Goal: Transaction & Acquisition: Purchase product/service

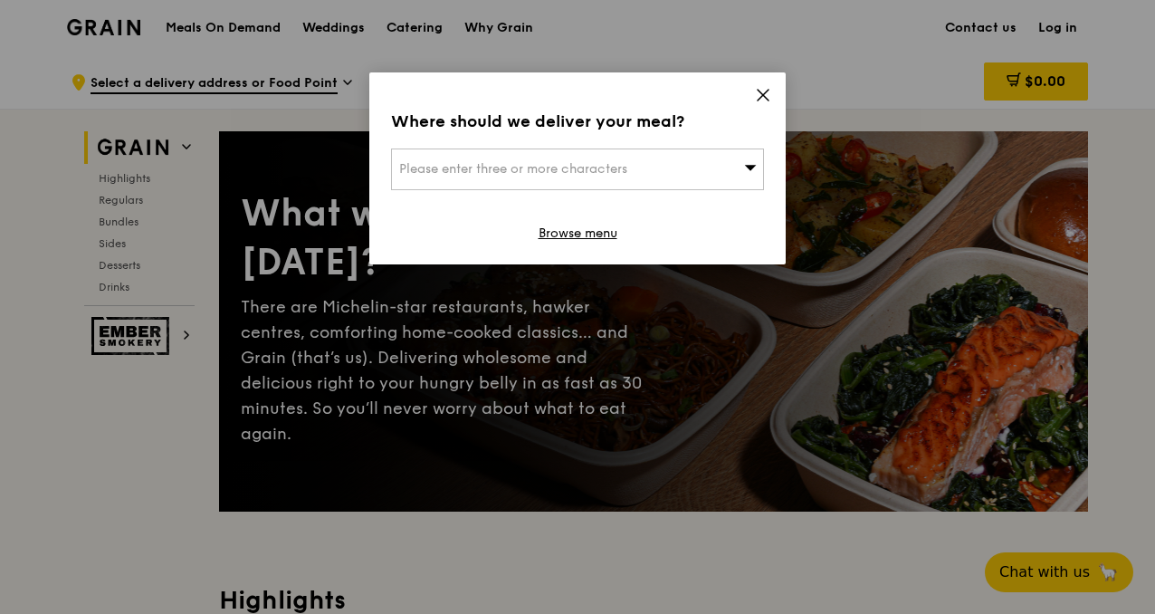
click at [752, 87] on div "Where should we deliver your meal? Please enter three or more characters Browse…" at bounding box center [577, 168] width 416 height 192
click at [755, 93] on icon at bounding box center [763, 95] width 16 height 16
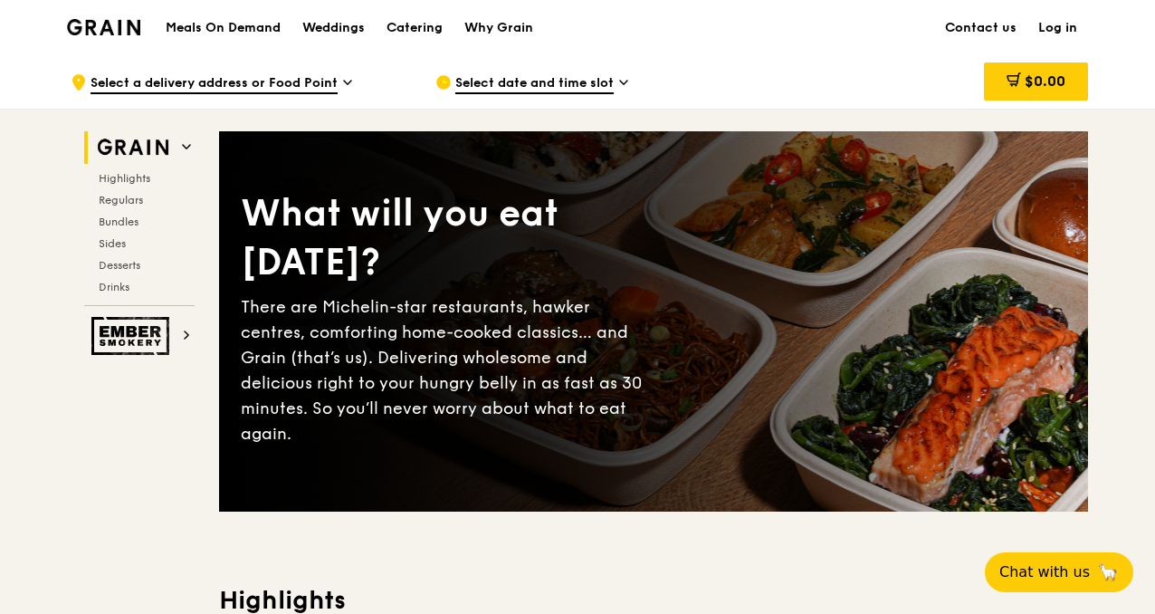
click at [491, 86] on span "Select date and time slot" at bounding box center [534, 84] width 158 height 20
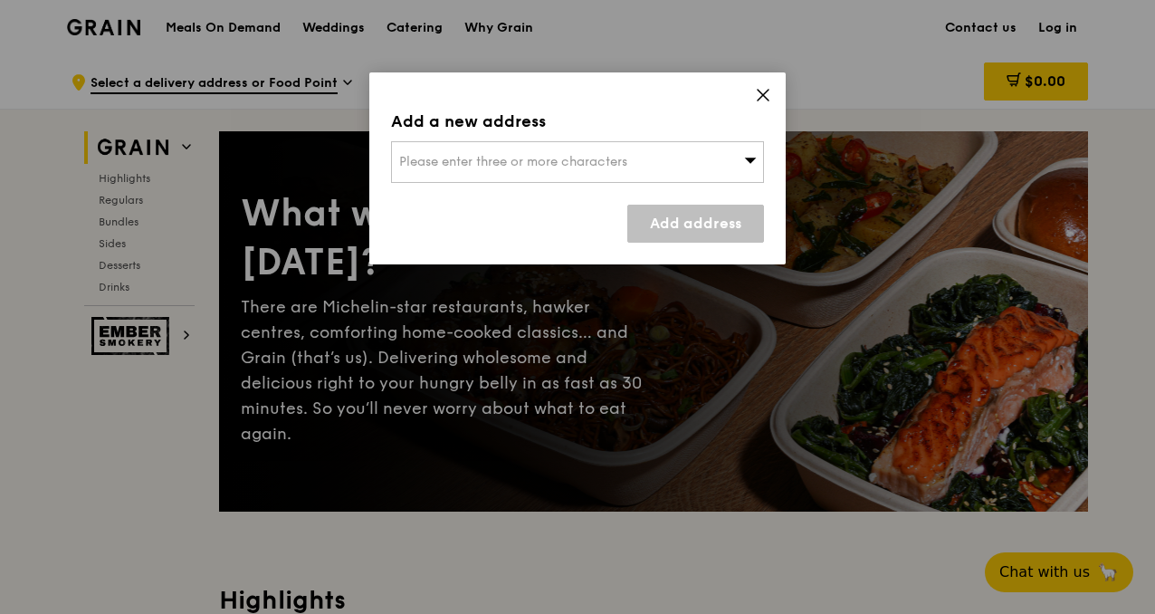
click at [574, 157] on span "Please enter three or more characters" at bounding box center [513, 161] width 228 height 15
type input "238880"
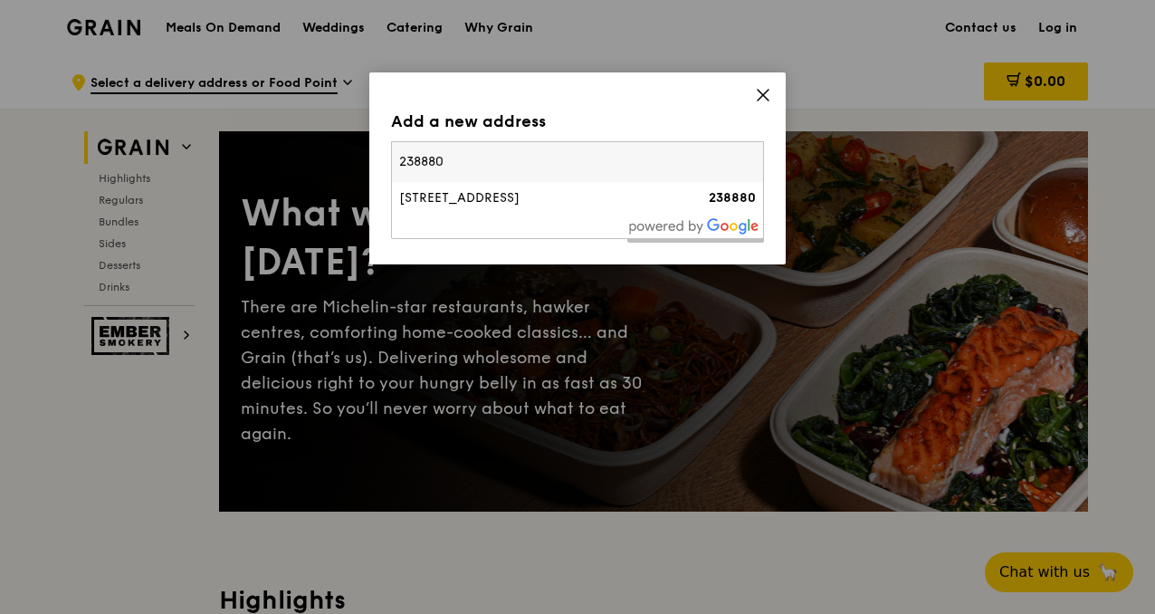
type input "[PERSON_NAME][EMAIL_ADDRESS][DOMAIN_NAME]"
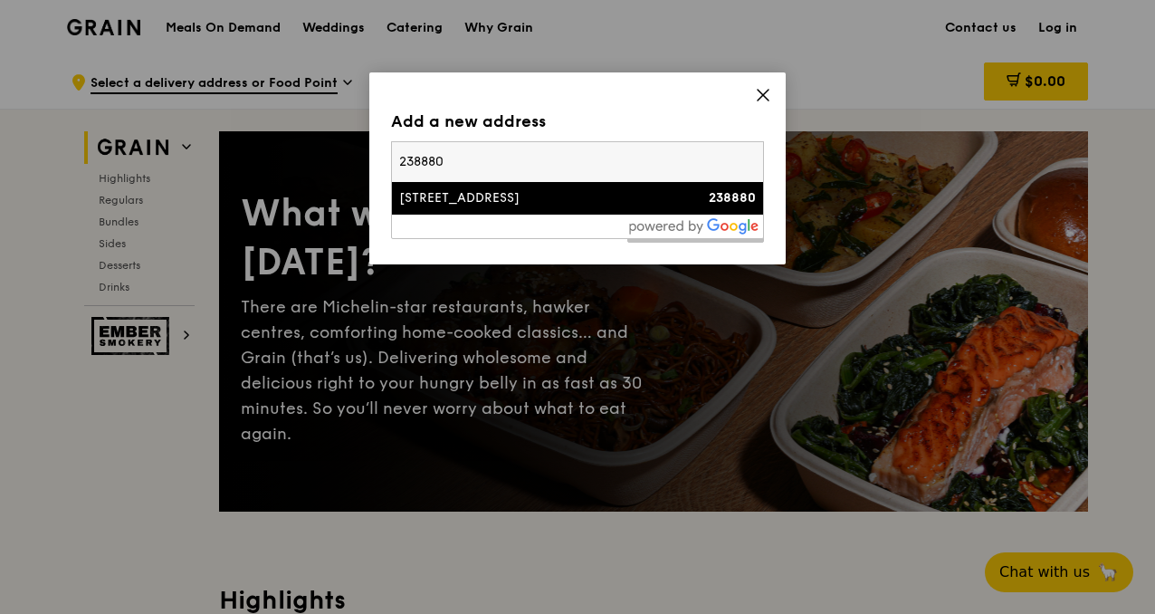
type input "238880"
click at [645, 213] on li "[STREET_ADDRESS] 238880" at bounding box center [577, 198] width 371 height 33
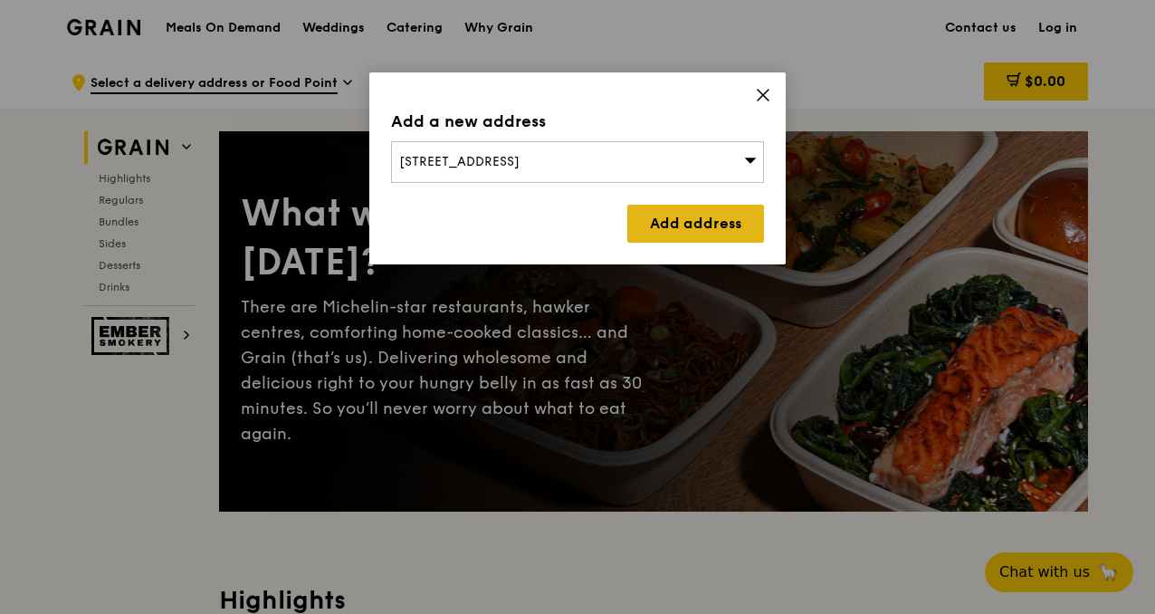
click at [658, 225] on link "Add address" at bounding box center [695, 224] width 137 height 38
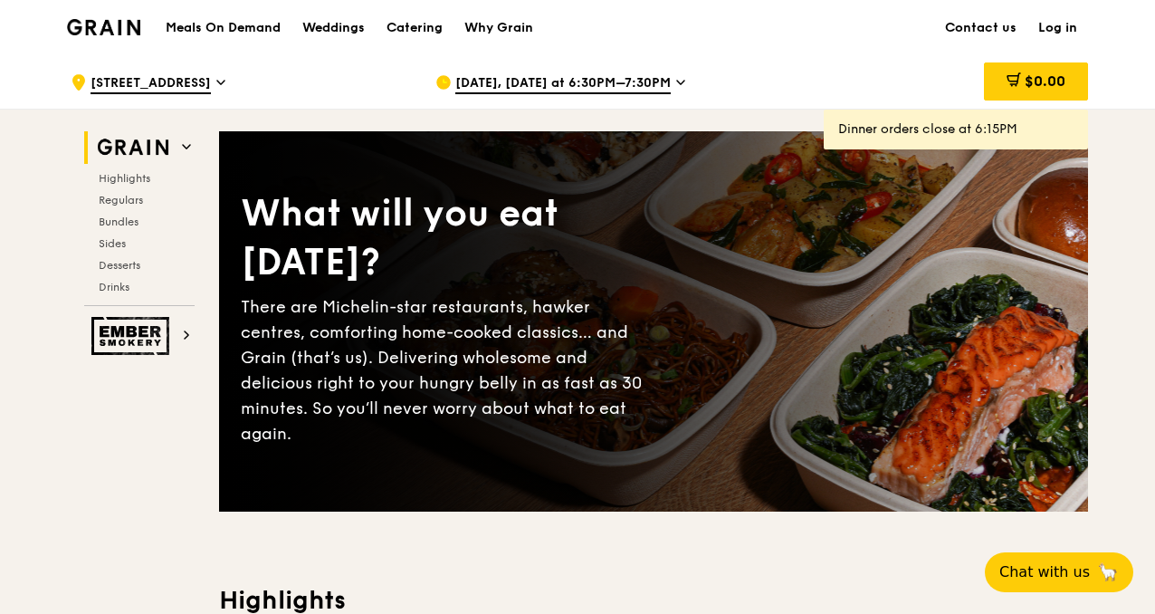
click at [666, 85] on div "[DATE], [DATE] at 6:30PM–7:30PM" at bounding box center [603, 82] width 336 height 54
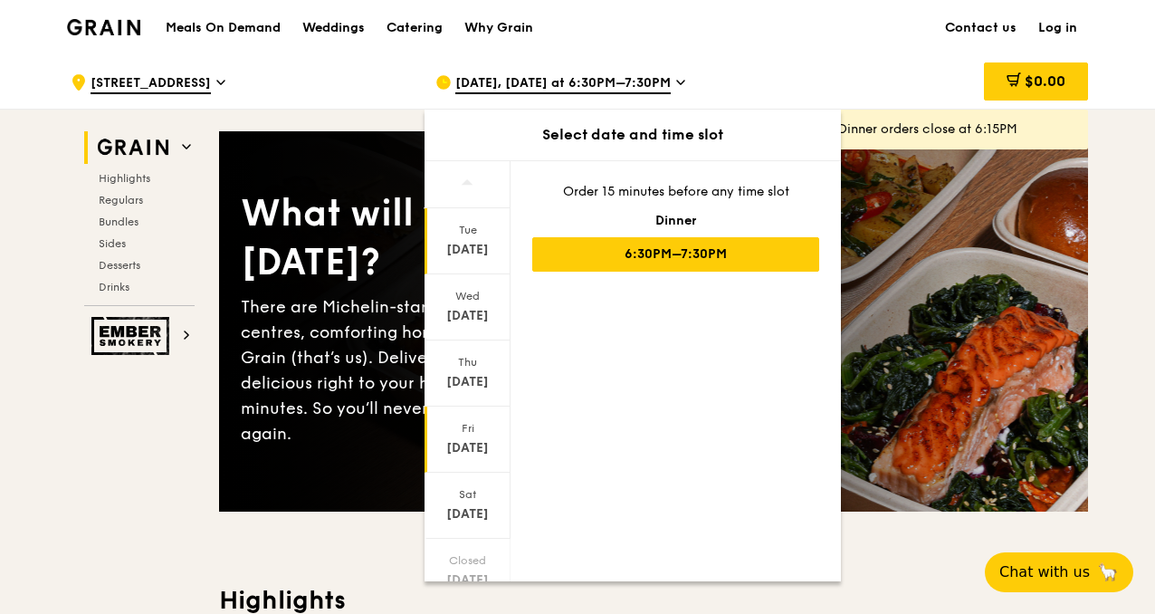
click at [462, 443] on div "[DATE]" at bounding box center [467, 448] width 81 height 18
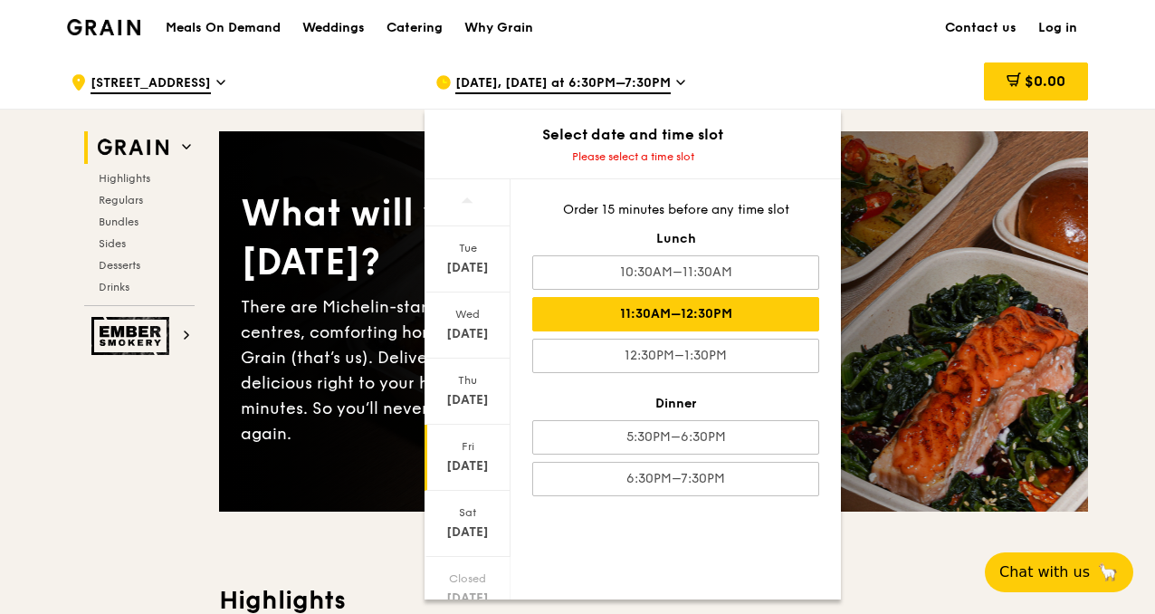
click at [658, 307] on div "11:30AM–12:30PM" at bounding box center [675, 314] width 287 height 34
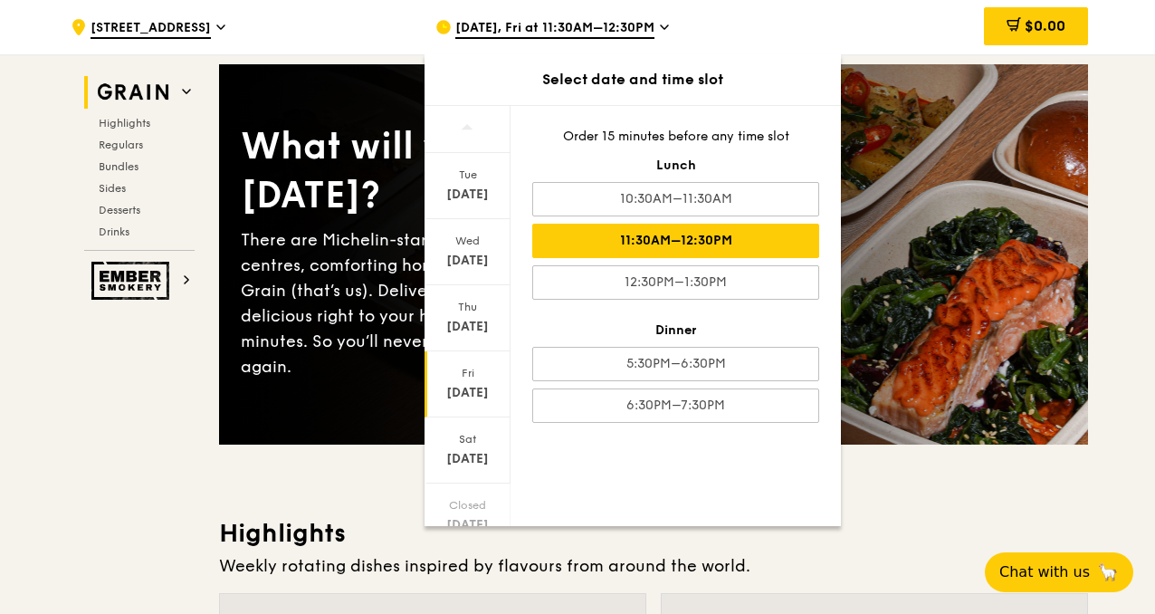
scroll to position [249, 0]
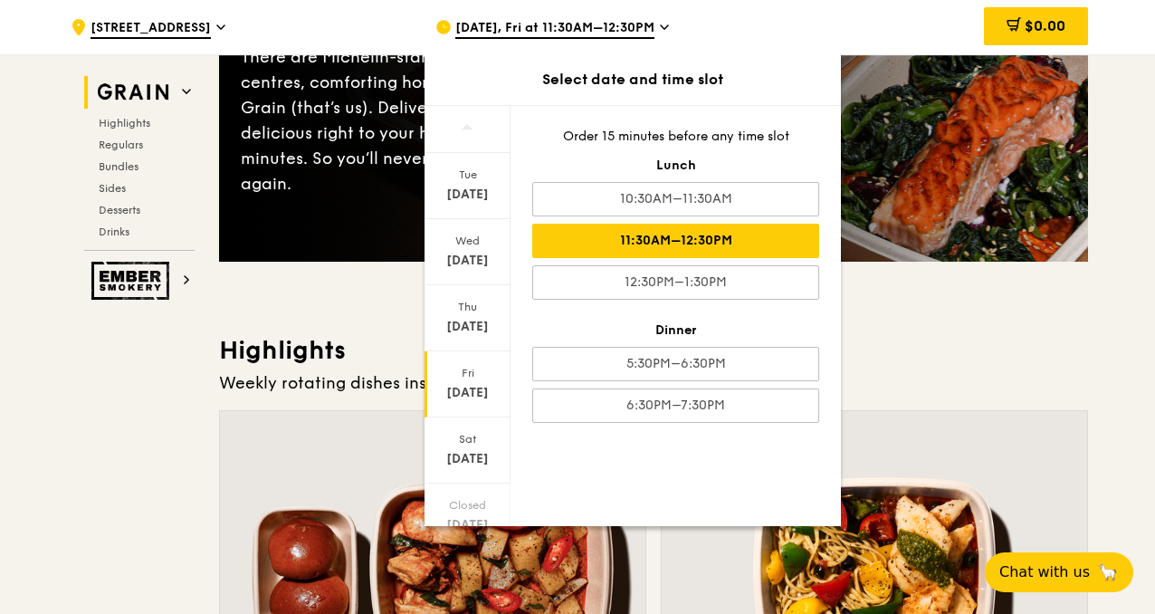
click at [900, 345] on h3 "Highlights" at bounding box center [653, 350] width 869 height 33
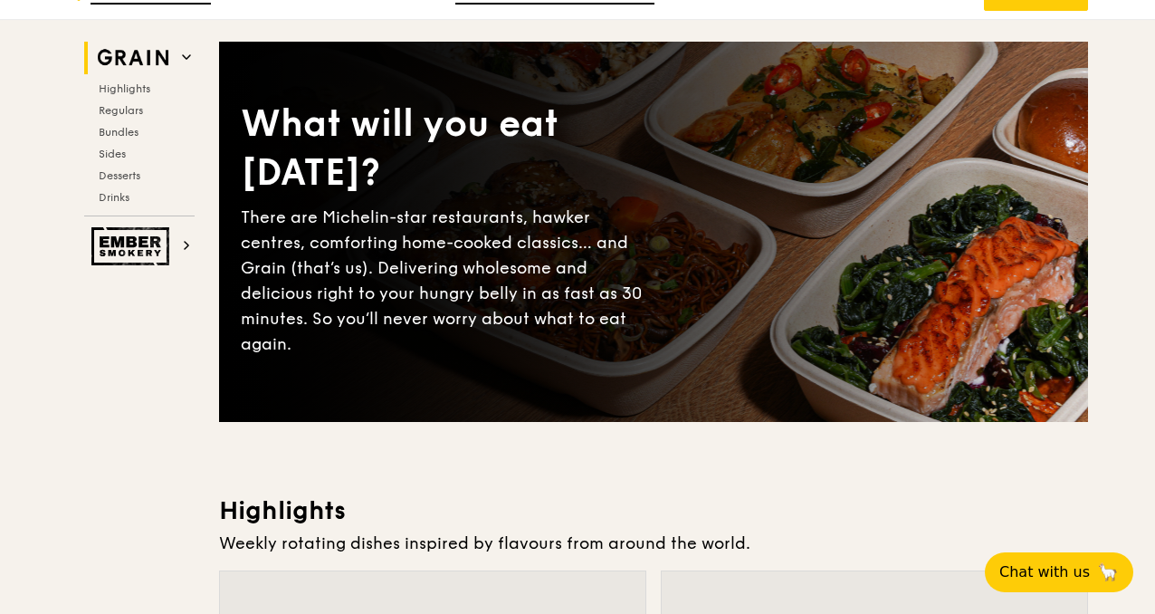
scroll to position [0, 0]
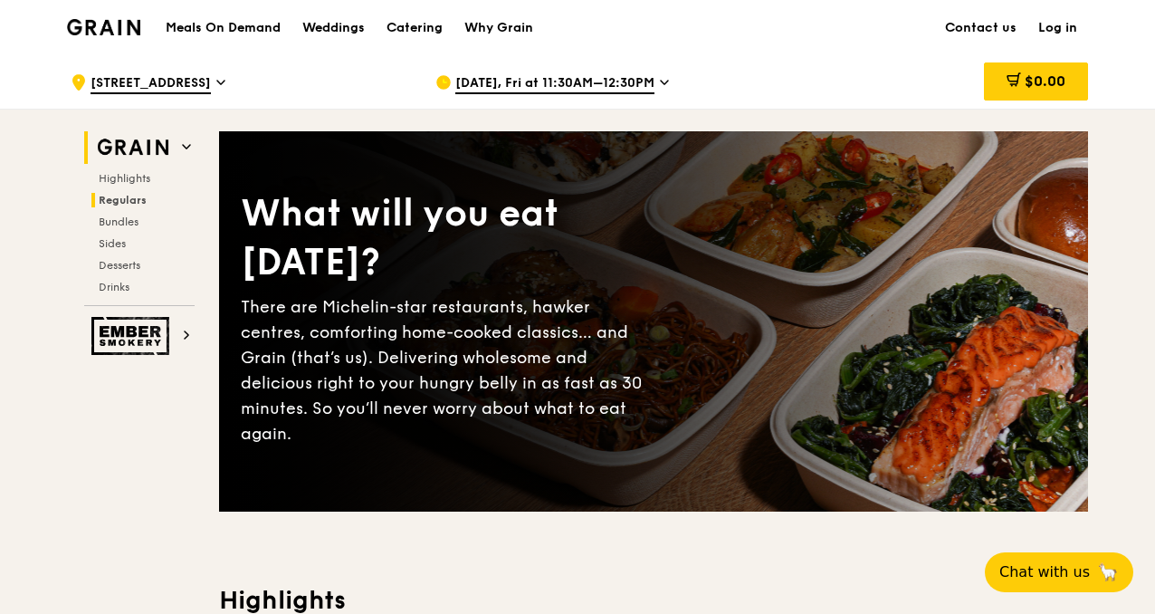
click at [127, 201] on span "Regulars" at bounding box center [123, 200] width 48 height 13
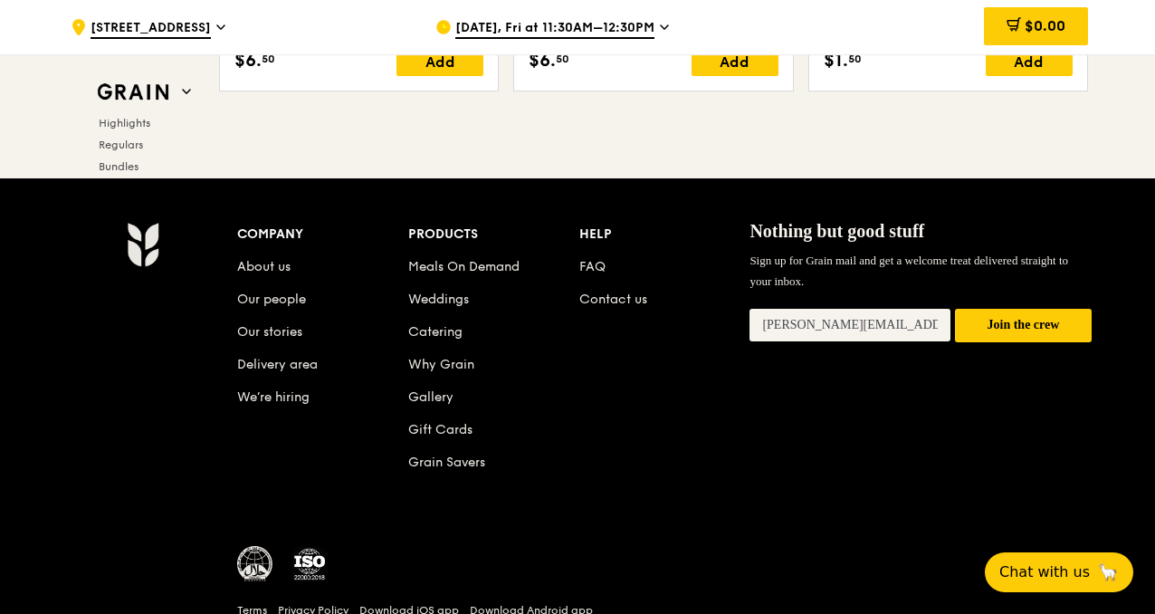
scroll to position [7690, 0]
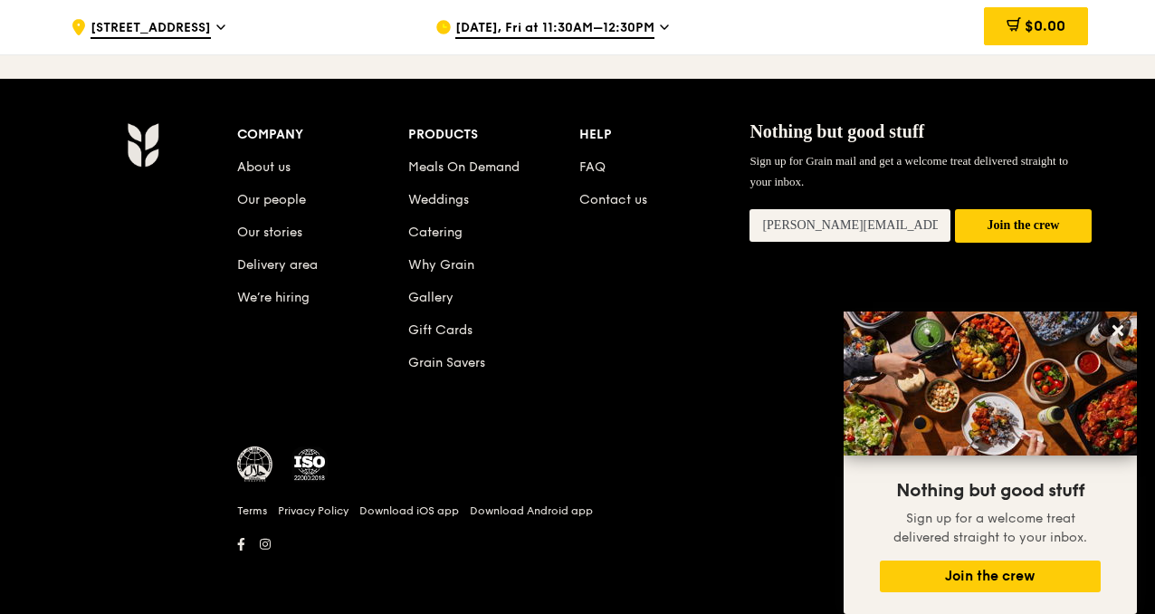
click at [605, 167] on li "FAQ" at bounding box center [664, 164] width 171 height 33
click at [594, 170] on link "FAQ" at bounding box center [592, 166] width 26 height 15
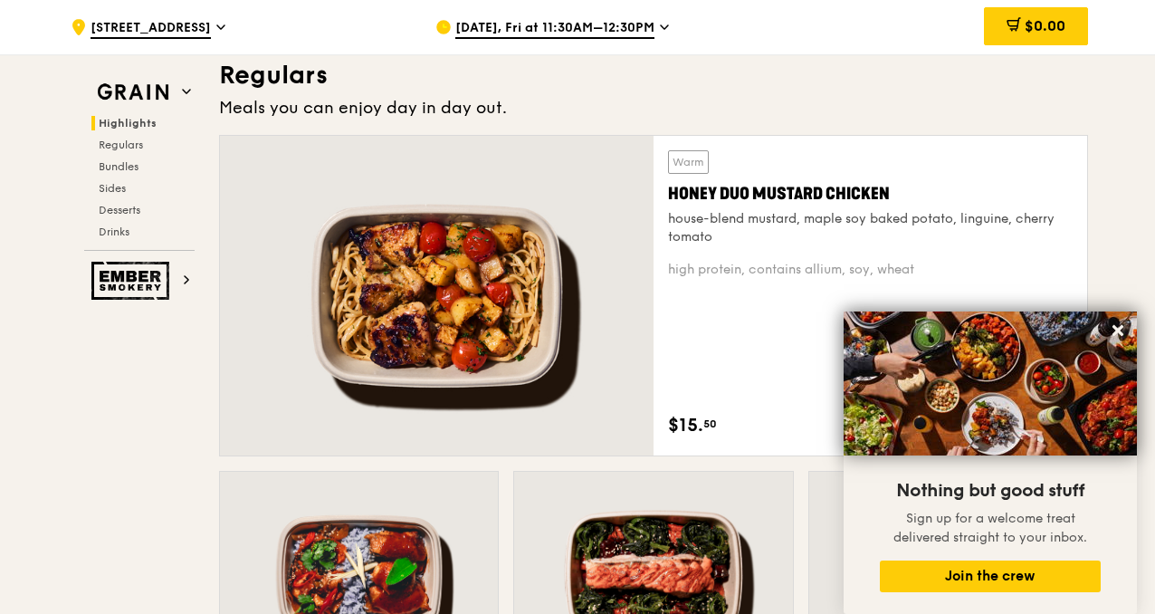
scroll to position [471, 0]
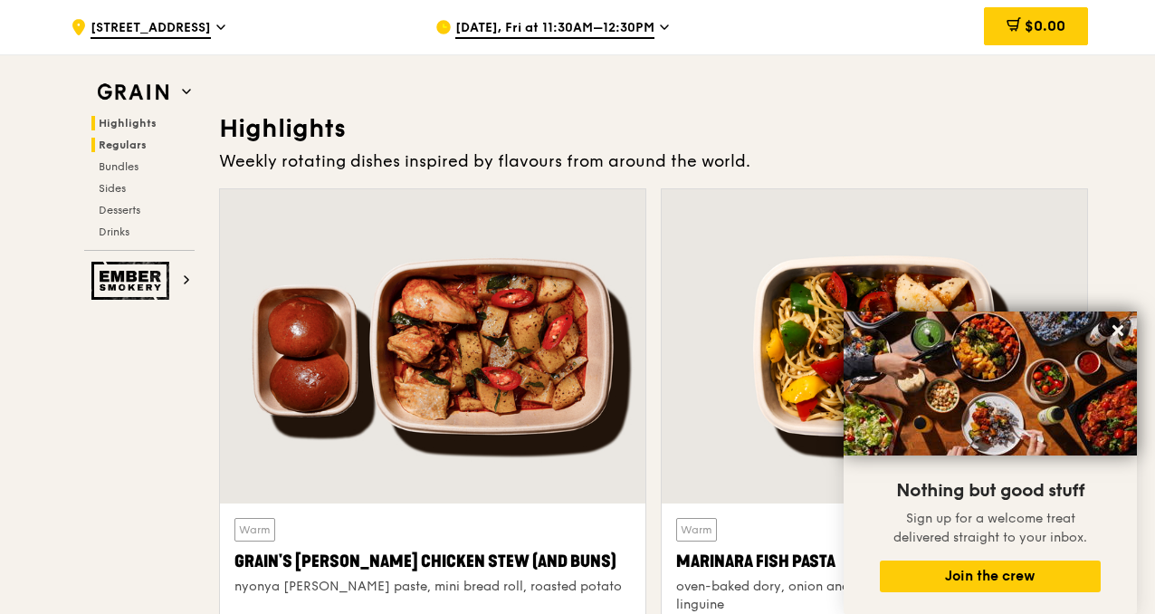
click at [129, 149] on span "Regulars" at bounding box center [123, 144] width 48 height 13
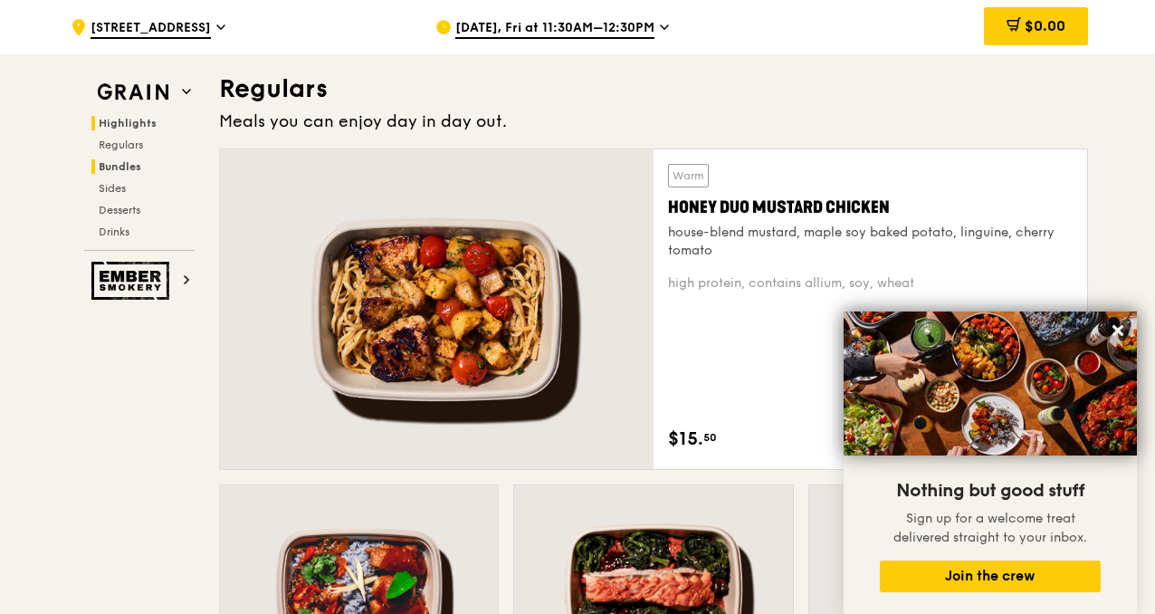
click at [126, 164] on span "Bundles" at bounding box center [120, 166] width 43 height 13
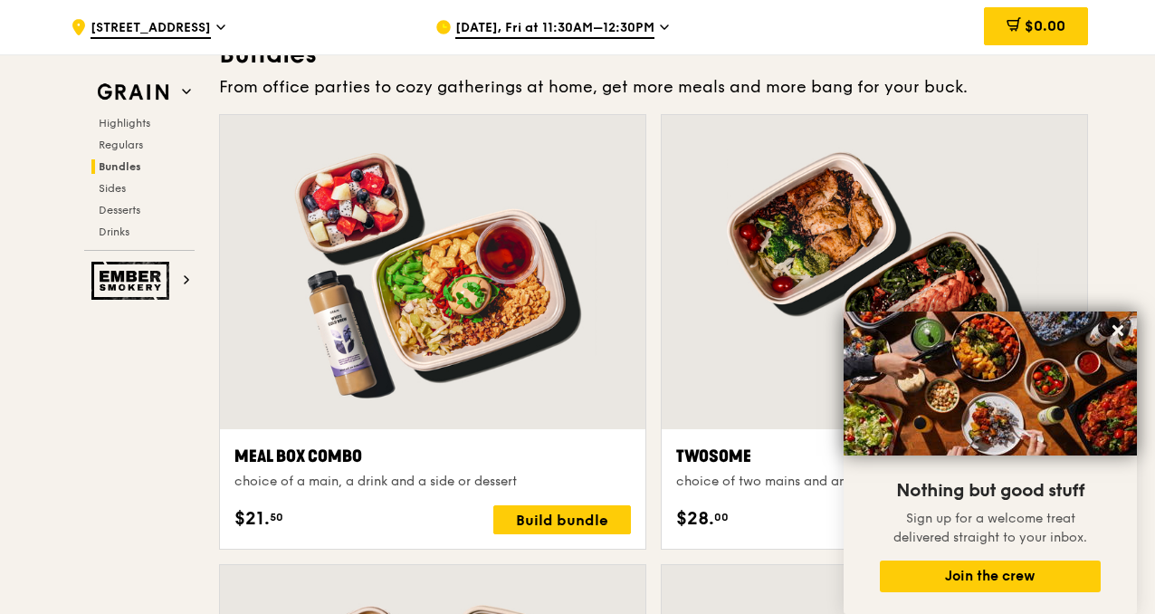
scroll to position [2851, 0]
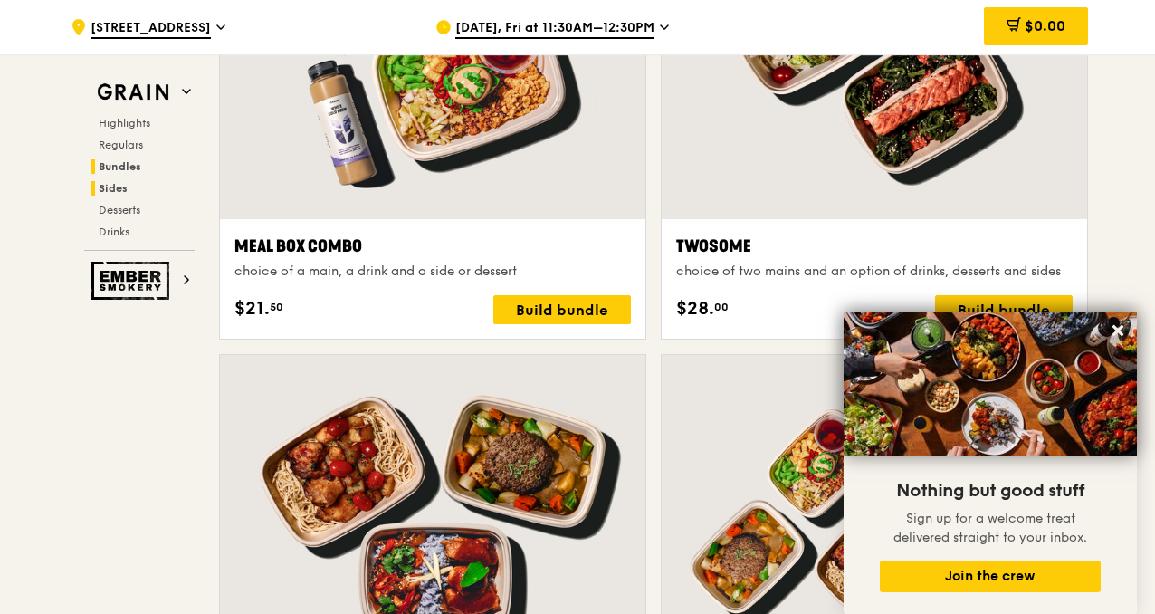
click at [142, 182] on h2 "Sides" at bounding box center [142, 188] width 103 height 14
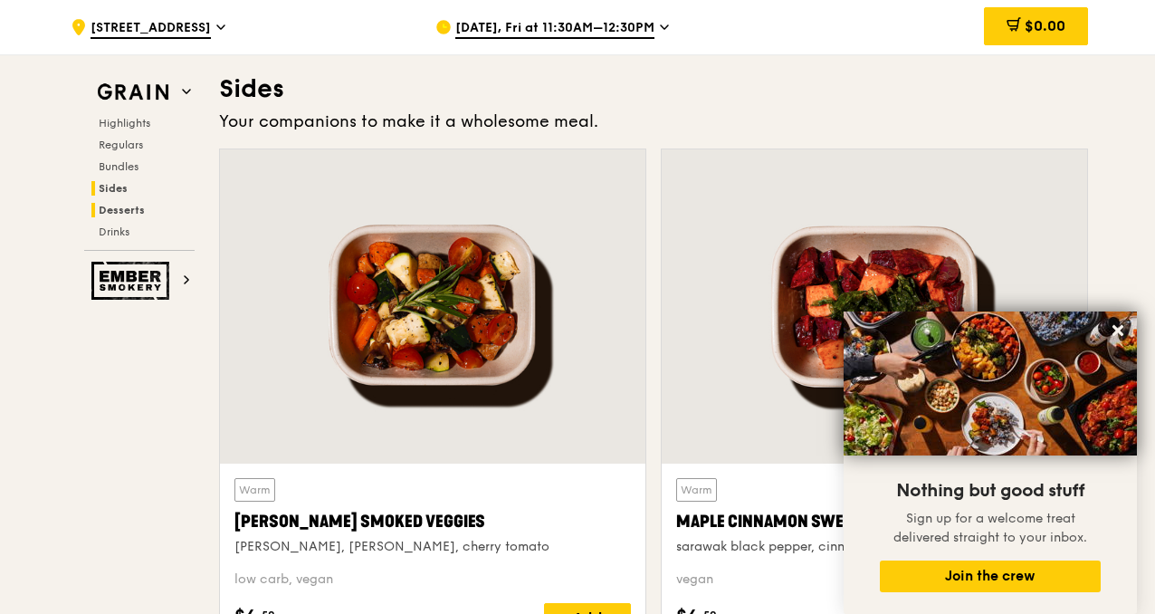
click at [131, 214] on span "Desserts" at bounding box center [122, 210] width 46 height 13
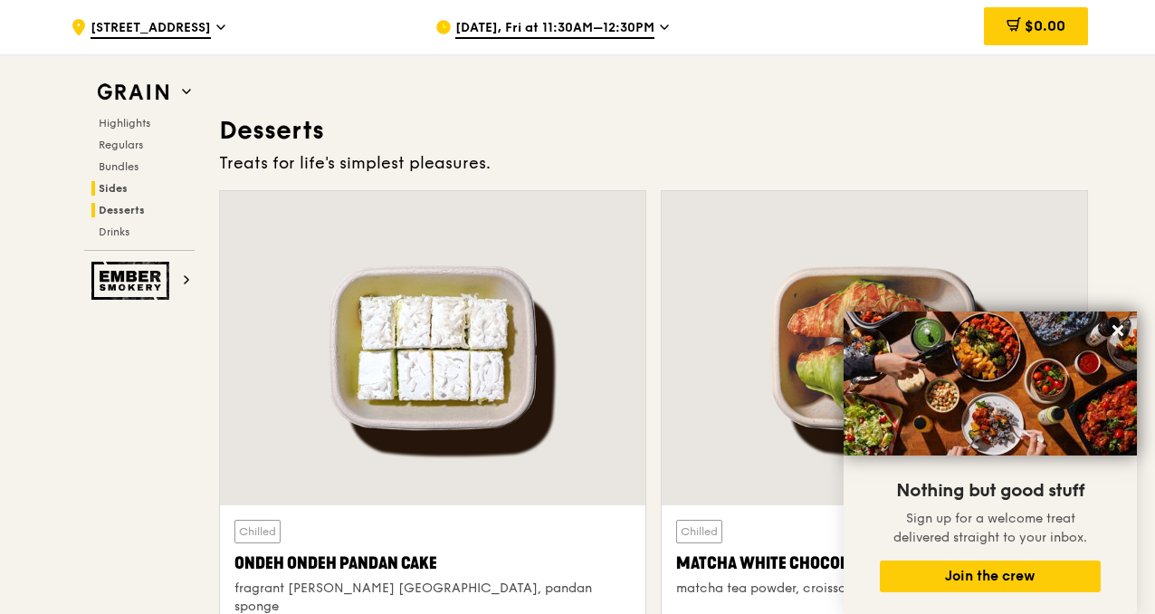
scroll to position [5159, 0]
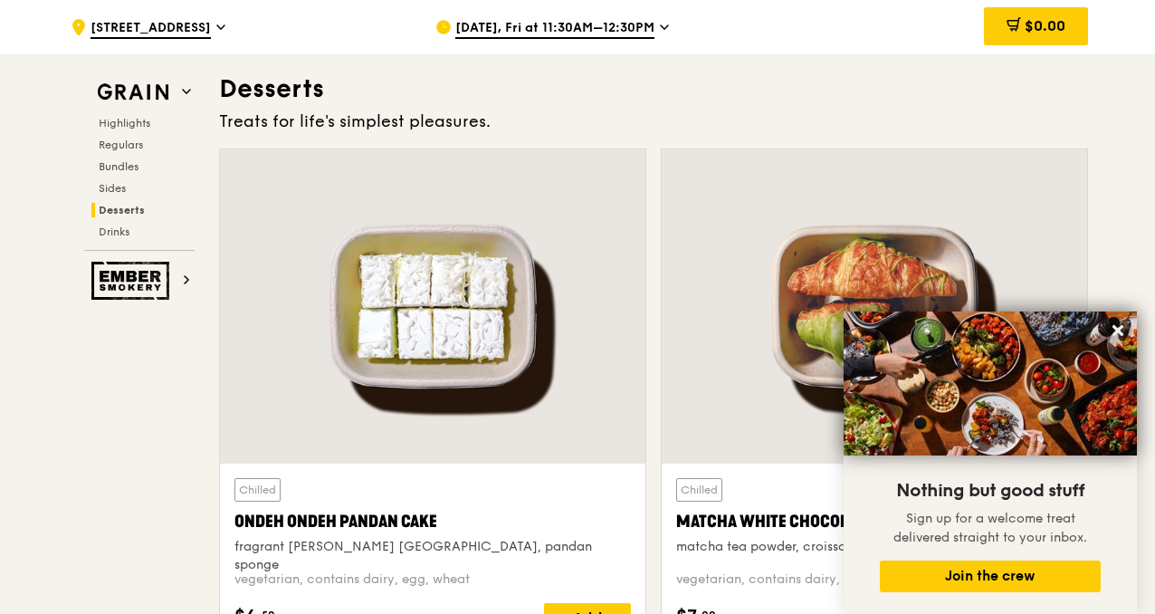
click at [129, 195] on div "Highlights Regulars Bundles Sides Desserts Drinks" at bounding box center [139, 177] width 110 height 123
click at [117, 190] on span "Sides" at bounding box center [113, 188] width 29 height 13
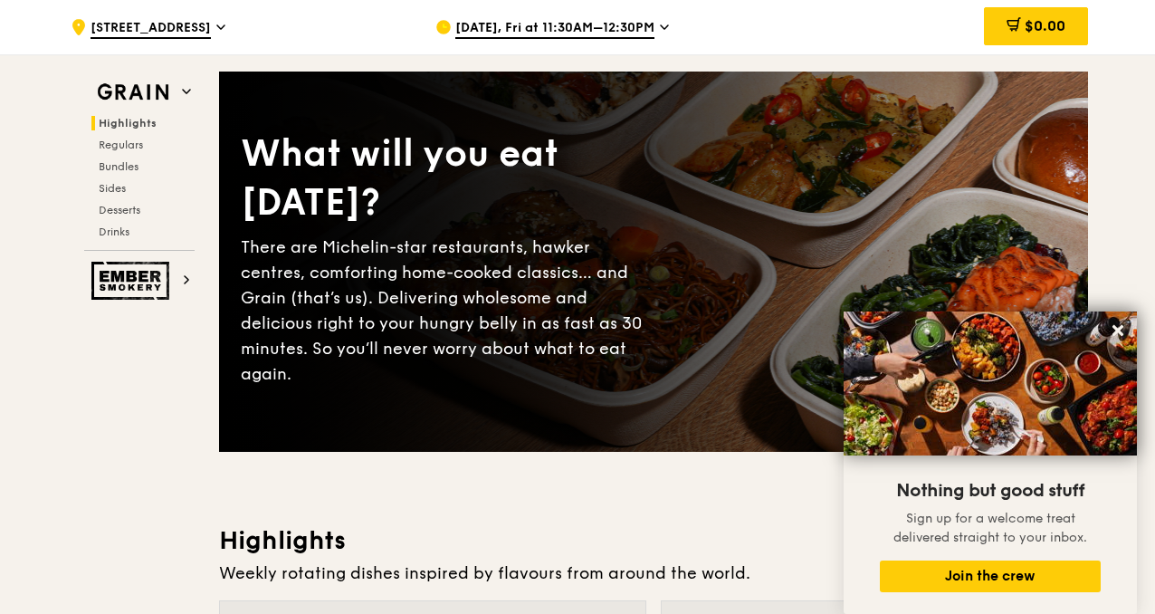
scroll to position [0, 0]
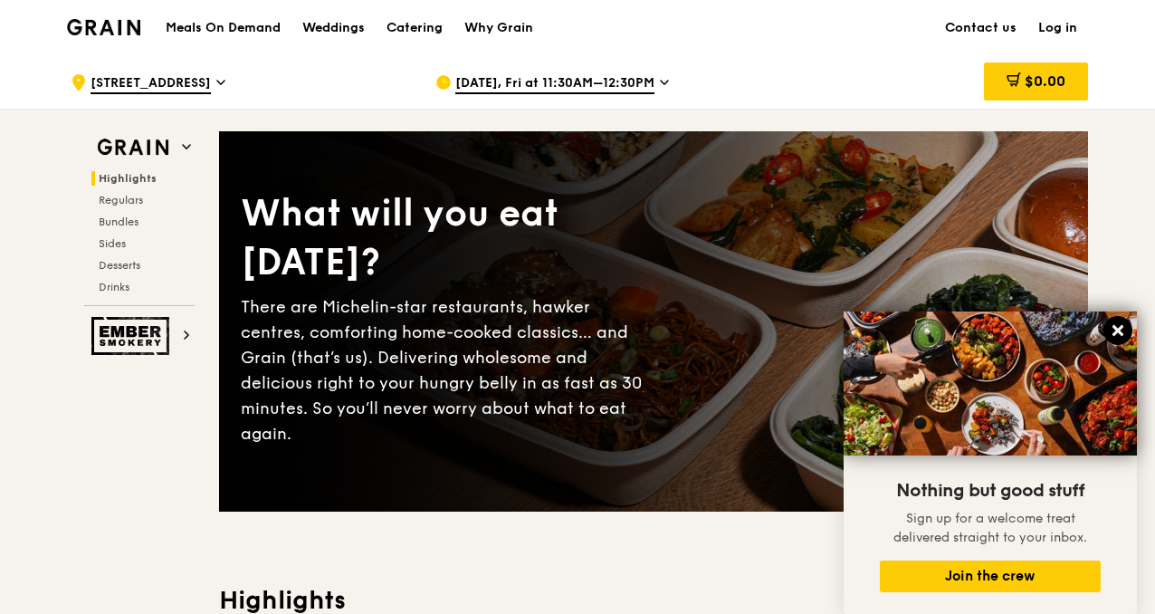
click at [1125, 319] on button at bounding box center [1117, 330] width 29 height 29
